Goal: Transaction & Acquisition: Purchase product/service

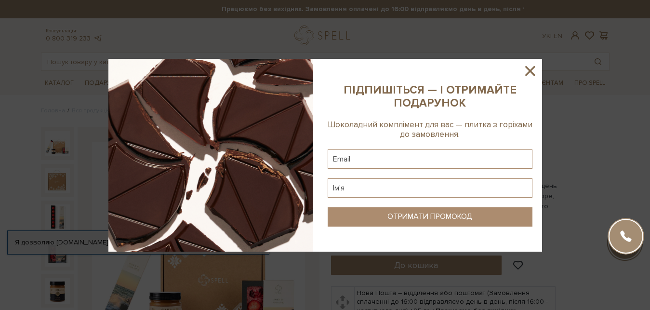
click at [532, 69] on icon at bounding box center [530, 71] width 10 height 10
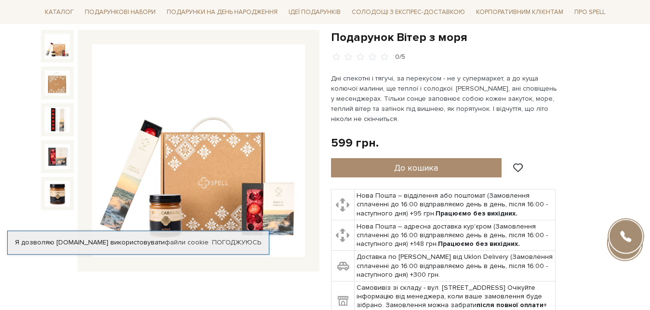
scroll to position [49, 0]
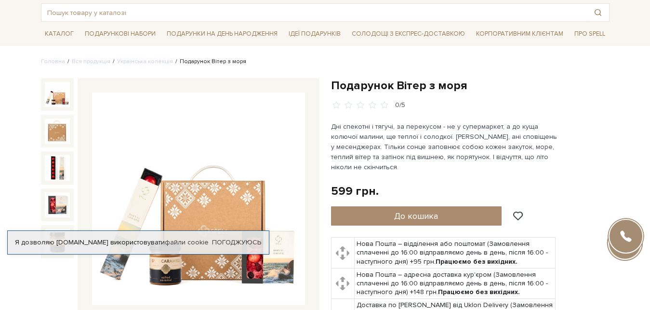
click at [197, 211] on img at bounding box center [198, 198] width 213 height 213
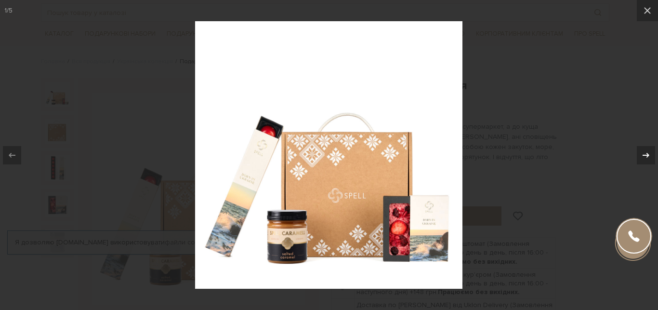
click at [645, 153] on icon at bounding box center [646, 155] width 12 height 12
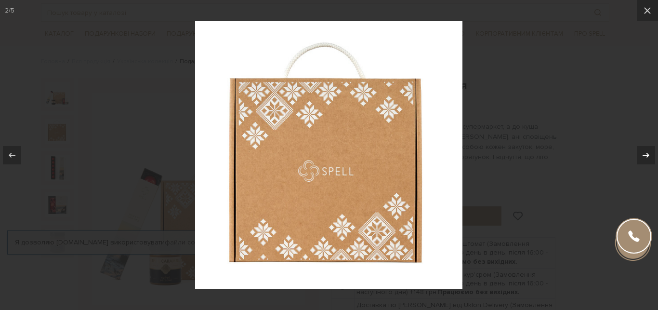
click at [645, 153] on icon at bounding box center [646, 155] width 12 height 12
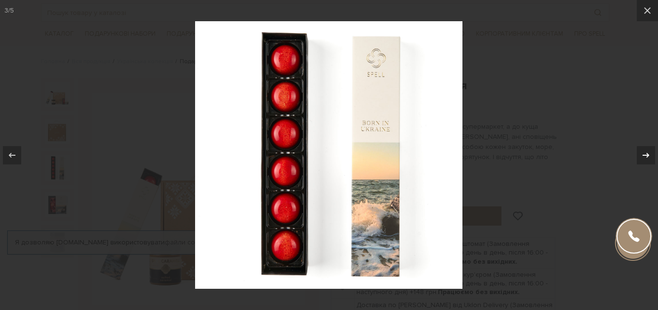
click at [645, 154] on icon at bounding box center [646, 155] width 12 height 12
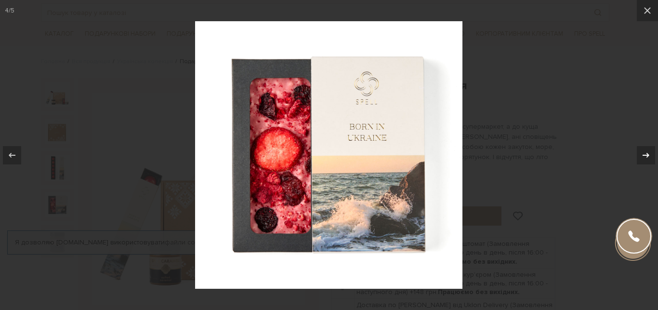
click at [645, 154] on icon at bounding box center [646, 155] width 12 height 12
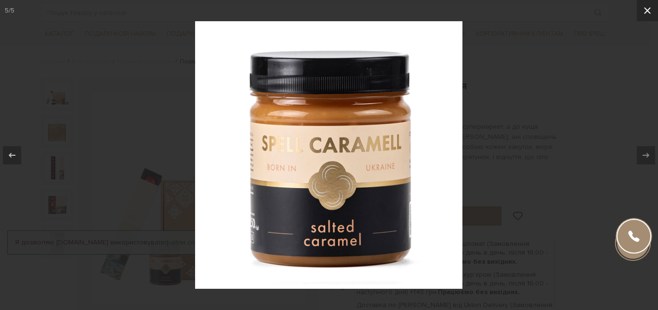
click at [646, 9] on icon at bounding box center [647, 10] width 7 height 7
